Goal: Information Seeking & Learning: Learn about a topic

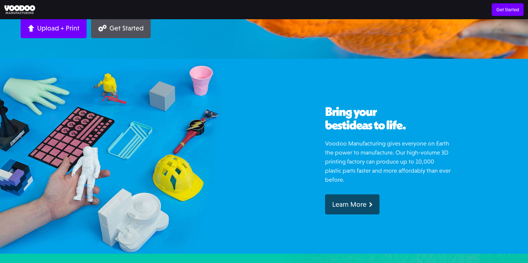
scroll to position [152, 0]
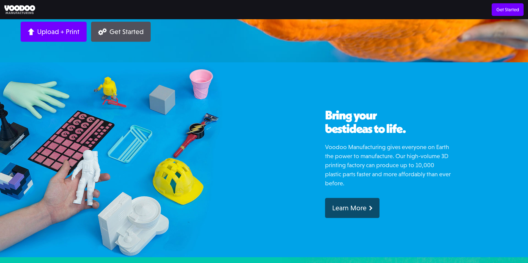
click at [333, 155] on p "Voodoo Manufacturing gives everyone on Earth the power to manufacture. Our high…" at bounding box center [388, 165] width 126 height 45
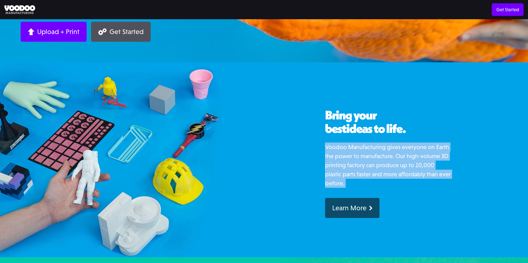
click at [333, 155] on p "Voodoo Manufacturing gives everyone on Earth the power to manufacture. Our high…" at bounding box center [388, 165] width 126 height 45
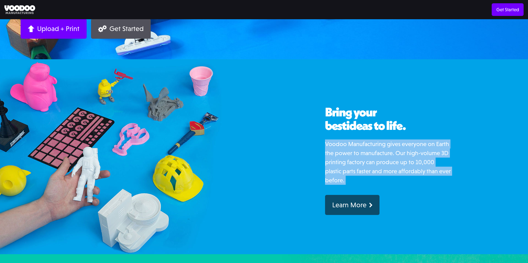
scroll to position [142, 0]
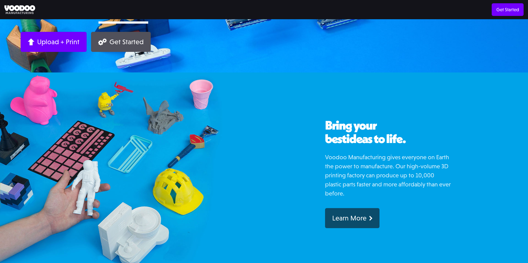
click at [360, 142] on span "ideas to life." at bounding box center [375, 138] width 59 height 15
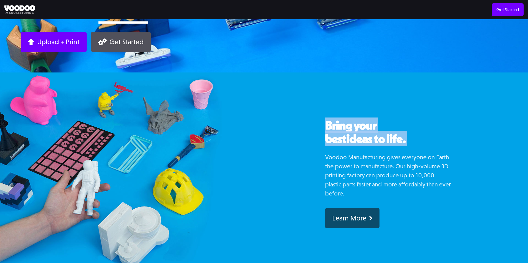
click at [360, 142] on span "ideas to life." at bounding box center [375, 138] width 59 height 15
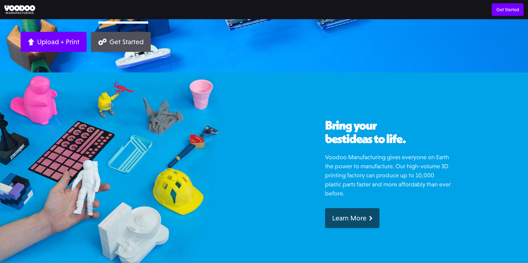
click at [360, 165] on p "Voodoo Manufacturing gives everyone on Earth the power to manufacture. Our high…" at bounding box center [388, 175] width 126 height 45
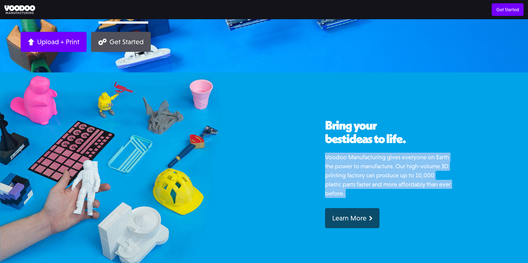
click at [360, 165] on p "Voodoo Manufacturing gives everyone on Earth the power to manufacture. Our high…" at bounding box center [388, 175] width 126 height 45
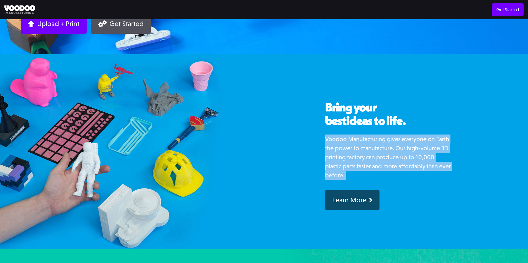
scroll to position [163, 0]
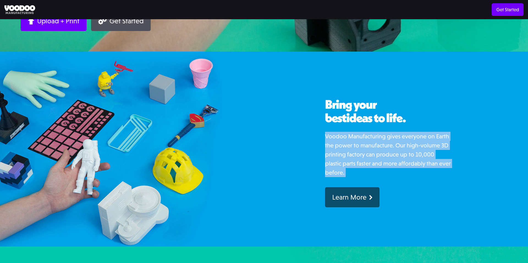
click at [360, 165] on p "Voodoo Manufacturing gives everyone on Earth the power to manufacture. Our high…" at bounding box center [388, 154] width 126 height 45
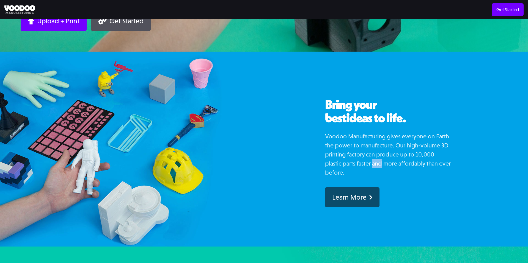
click at [360, 165] on p "Voodoo Manufacturing gives everyone on Earth the power to manufacture. Our high…" at bounding box center [388, 154] width 126 height 45
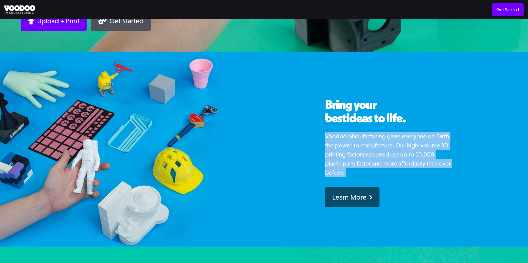
click at [360, 165] on p "Voodoo Manufacturing gives everyone on Earth the power to manufacture. Our high…" at bounding box center [388, 154] width 126 height 45
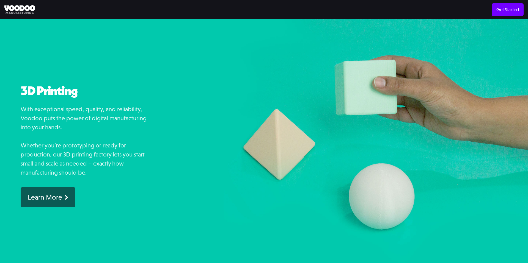
scroll to position [396, 0]
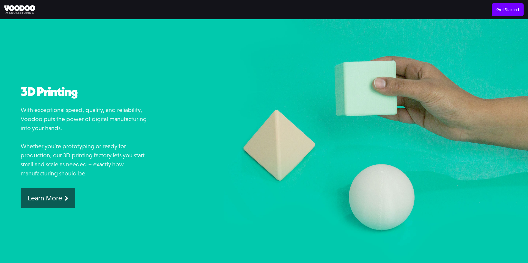
click at [56, 114] on p "With exceptional speed, quality, and reliability, Voodoo puts the power of digi…" at bounding box center [84, 142] width 126 height 73
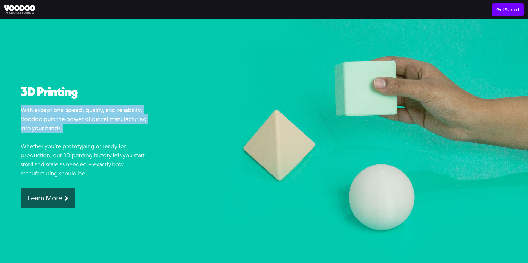
click at [56, 114] on p "With exceptional speed, quality, and reliability, Voodoo puts the power of digi…" at bounding box center [84, 142] width 126 height 73
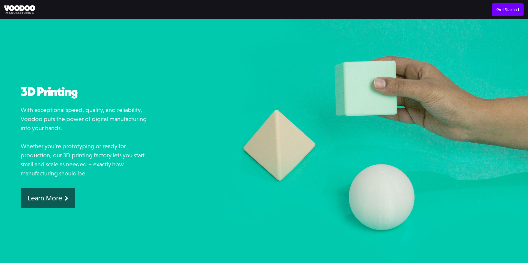
click at [56, 145] on p "With exceptional speed, quality, and reliability, Voodoo puts the power of digi…" at bounding box center [84, 142] width 126 height 73
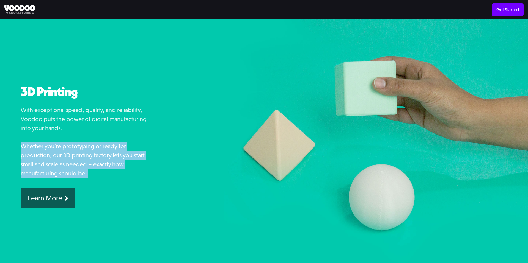
click at [56, 145] on p "With exceptional speed, quality, and reliability, Voodoo puts the power of digi…" at bounding box center [84, 142] width 126 height 73
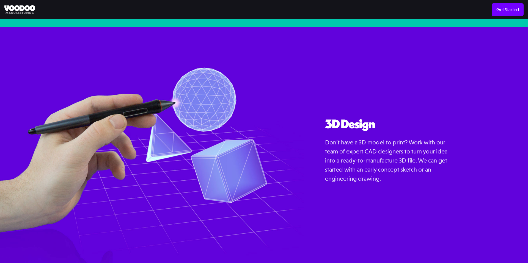
scroll to position [646, 0]
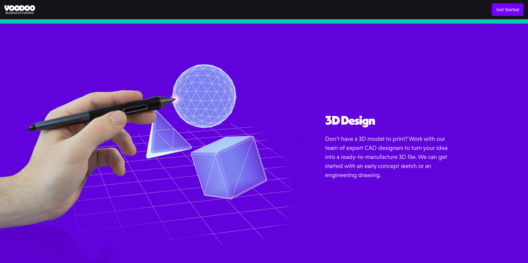
click at [330, 149] on p "Don’t have a 3D model to print? Work with our team of expert CAD designers to t…" at bounding box center [388, 156] width 126 height 45
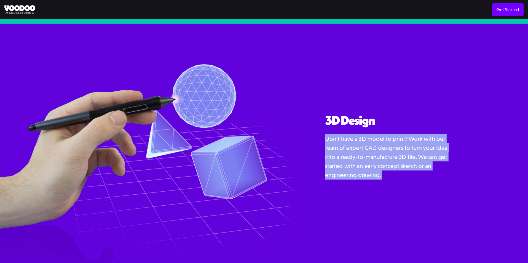
click at [330, 149] on p "Don’t have a 3D model to print? Work with our team of expert CAD designers to t…" at bounding box center [388, 156] width 126 height 45
click at [332, 166] on p "Don’t have a 3D model to print? Work with our team of expert CAD designers to t…" at bounding box center [388, 156] width 126 height 45
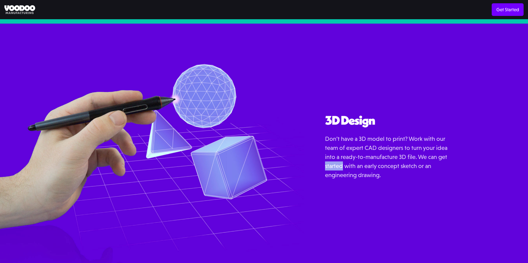
click at [332, 166] on p "Don’t have a 3D model to print? Work with our team of expert CAD designers to t…" at bounding box center [388, 156] width 126 height 45
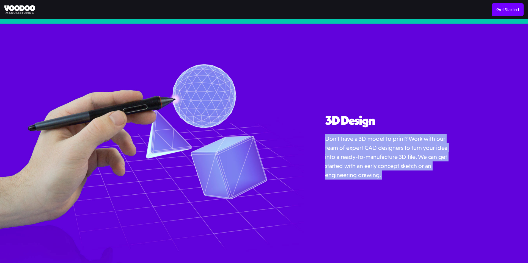
click at [332, 166] on p "Don’t have a 3D model to print? Work with our team of expert CAD designers to t…" at bounding box center [388, 156] width 126 height 45
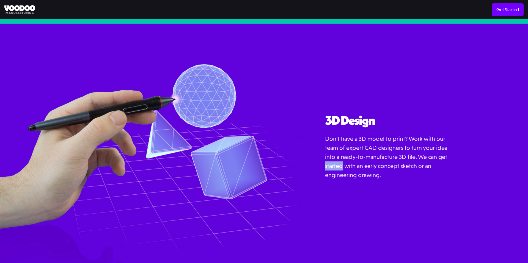
click at [332, 166] on p "Don’t have a 3D model to print? Work with our team of expert CAD designers to t…" at bounding box center [388, 156] width 126 height 45
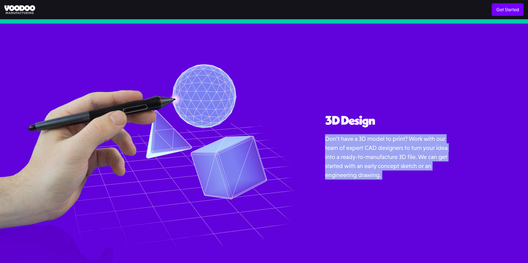
click at [332, 166] on p "Don’t have a 3D model to print? Work with our team of expert CAD designers to t…" at bounding box center [388, 156] width 126 height 45
